Goal: Browse casually

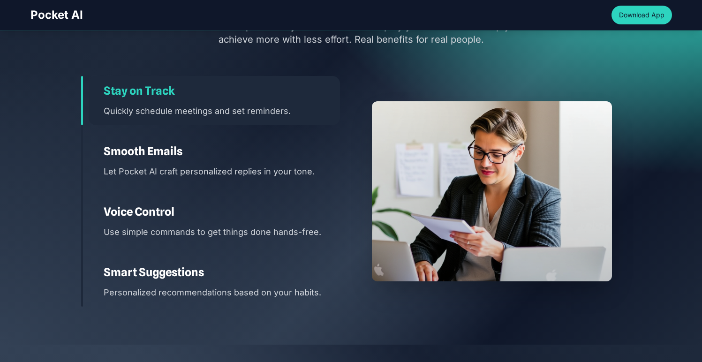
scroll to position [1278, 0]
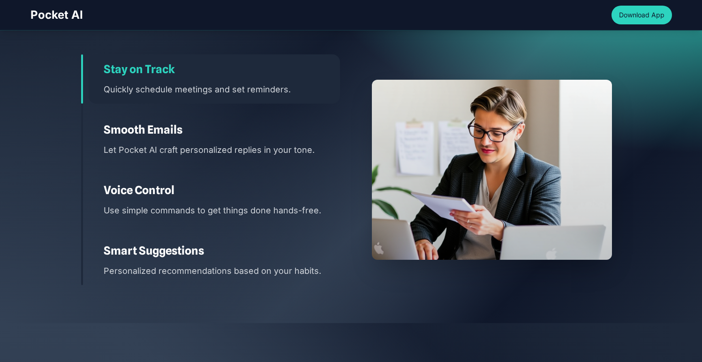
click at [235, 193] on h3 "Voice Control" at bounding box center [222, 190] width 236 height 15
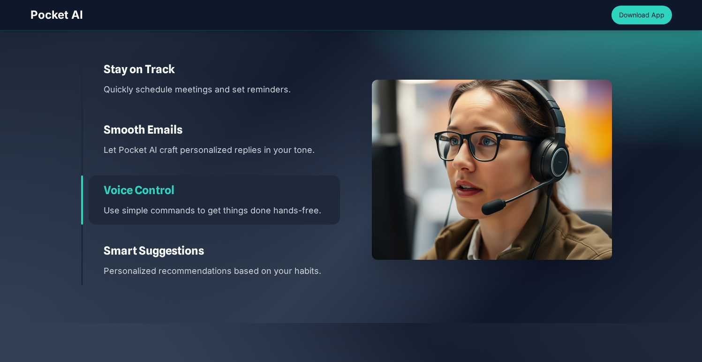
click at [242, 146] on p "Let Pocket AI craft personalized replies in your tone." at bounding box center [222, 150] width 236 height 14
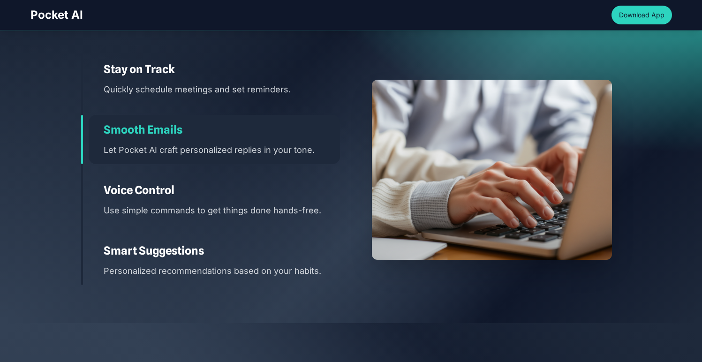
click at [242, 240] on div "Smart Suggestions Personalized recommendations based on your habits." at bounding box center [214, 260] width 251 height 49
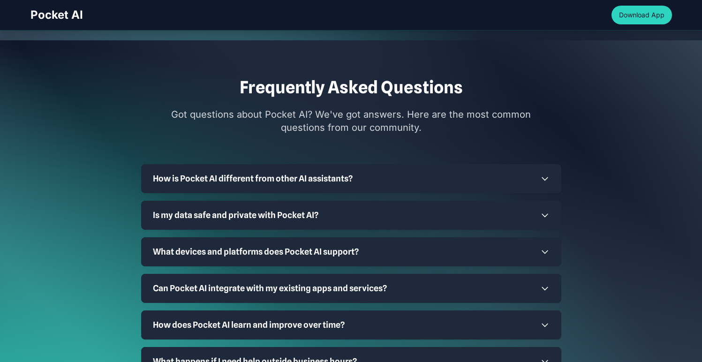
scroll to position [2594, 0]
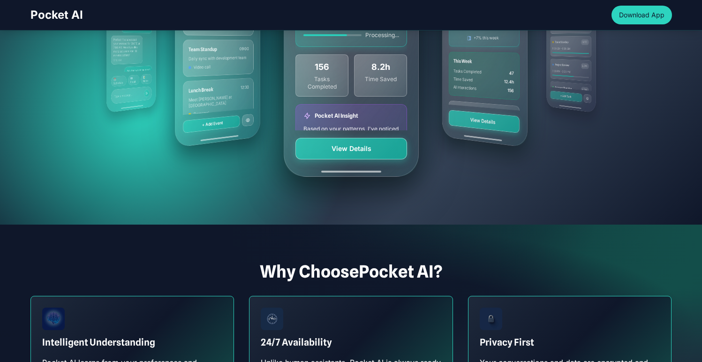
scroll to position [176, 0]
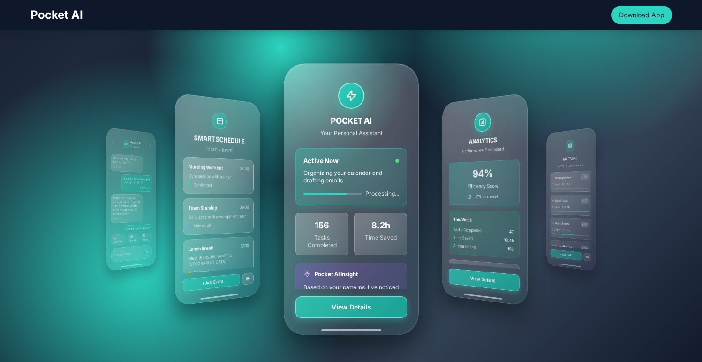
click at [458, 127] on div "ANALYTICS Performance Dashboard 94% Efficiency Score +7% this week This Week Ta…" at bounding box center [484, 199] width 85 height 214
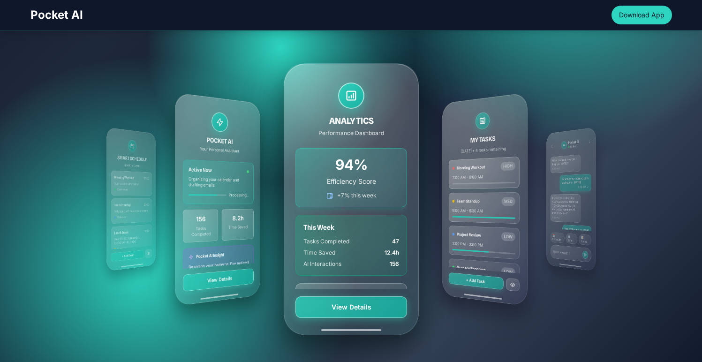
click at [500, 142] on div "MY TASKS [DATE] • 4 tasks remaining Morning Workout HIGH 7:00 AM - 8:00 AM Team…" at bounding box center [484, 199] width 85 height 214
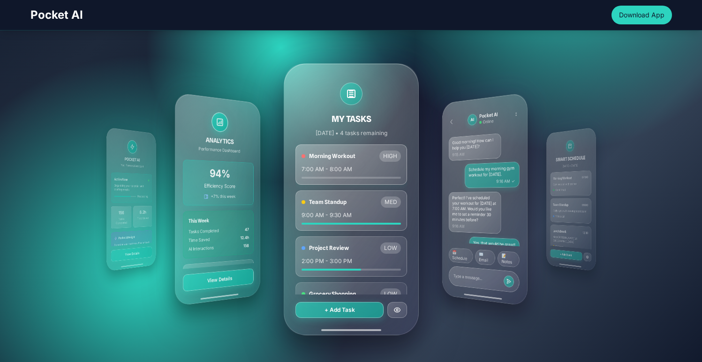
click at [500, 142] on div "AI Pocket AI Online Good morning! How can I help you [DATE]? 9:15 AM Schedule m…" at bounding box center [484, 199] width 85 height 214
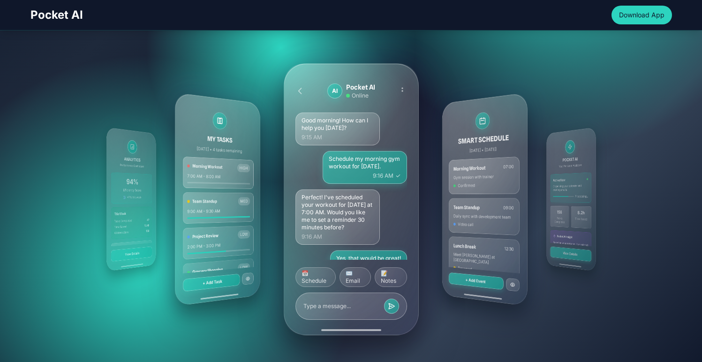
click at [500, 142] on div "SMART SCHEDULE [DATE] • [DATE] Morning Workout 07:00 Gym session with trainer C…" at bounding box center [484, 199] width 85 height 214
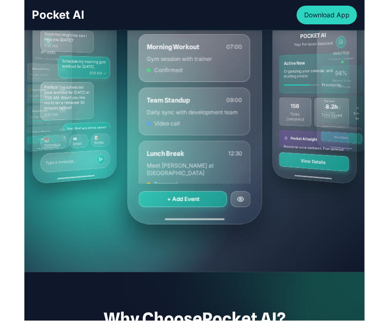
scroll to position [197, 0]
